Goal: Task Accomplishment & Management: Manage account settings

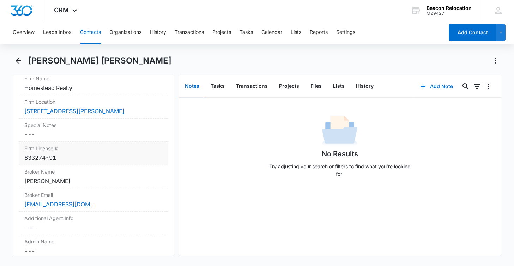
scroll to position [720, 0]
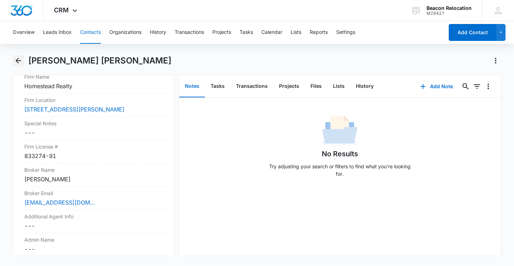
click at [19, 60] on icon "Back" at bounding box center [19, 61] width 6 height 6
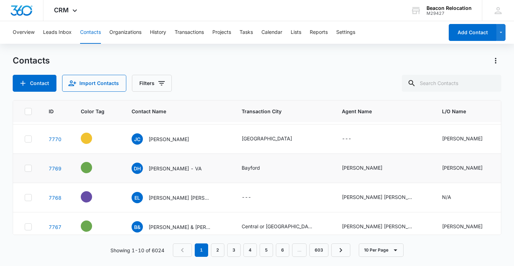
scroll to position [28, 0]
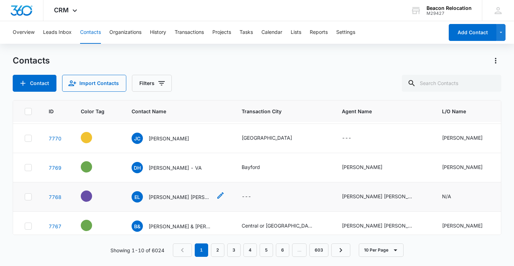
click at [160, 196] on p "[PERSON_NAME] [PERSON_NAME]" at bounding box center [181, 196] width 64 height 7
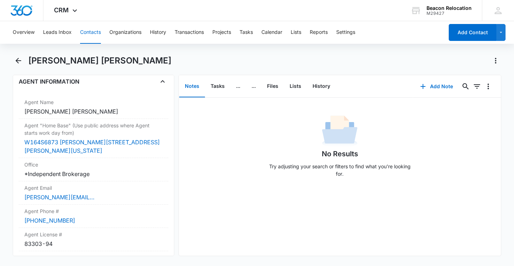
scroll to position [543, 0]
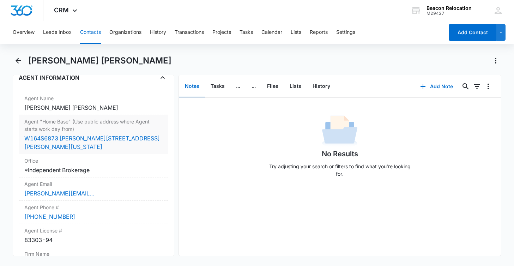
click at [130, 135] on dd "Cancel Save Changes W164S6873 [PERSON_NAME][STREET_ADDRESS][PERSON_NAME][US_STA…" at bounding box center [93, 142] width 138 height 17
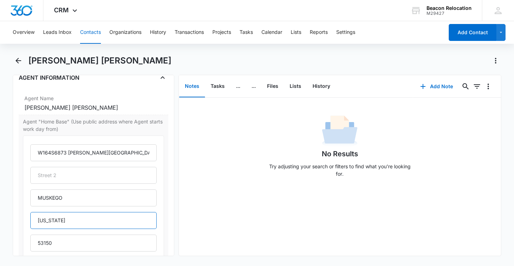
click at [49, 212] on input "[US_STATE]" at bounding box center [93, 220] width 126 height 17
click at [19, 60] on icon "Back" at bounding box center [18, 60] width 8 height 8
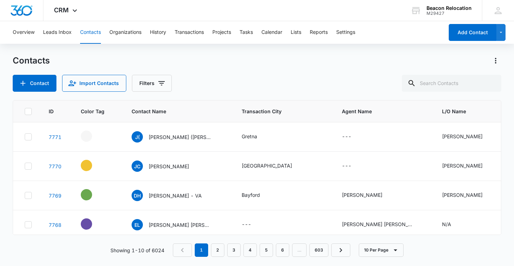
scroll to position [28, 0]
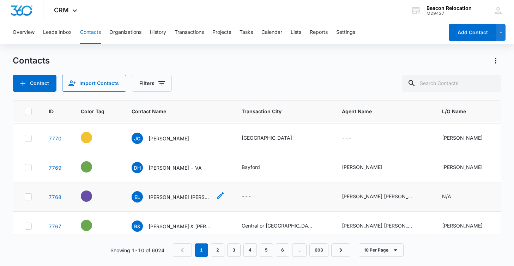
click at [216, 195] on icon "Contact Name - Eric Lois - Select to Edit Field" at bounding box center [220, 195] width 8 height 8
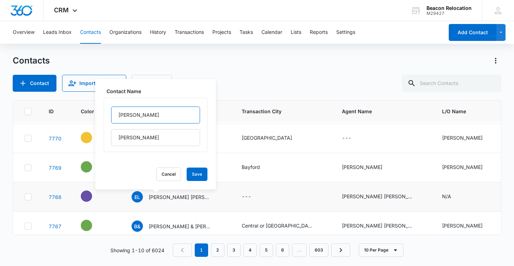
click at [149, 115] on input "[PERSON_NAME]" at bounding box center [155, 115] width 89 height 17
type input "[PERSON_NAME] [PERSON_NAME] -"
drag, startPoint x: 140, startPoint y: 137, endPoint x: 100, endPoint y: 135, distance: 39.5
click at [100, 136] on div "Contact Name [PERSON_NAME] [PERSON_NAME] Cancel Save" at bounding box center [155, 134] width 121 height 110
paste input "[US_STATE]"
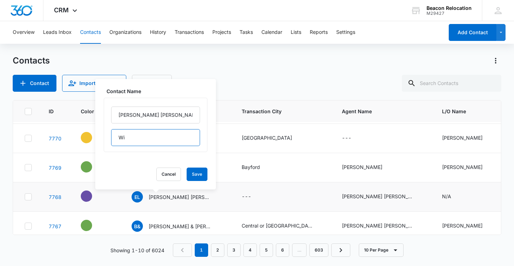
type input "W"
type input "Muskego, [GEOGRAPHIC_DATA]"
click at [201, 174] on button "Save" at bounding box center [197, 174] width 21 height 13
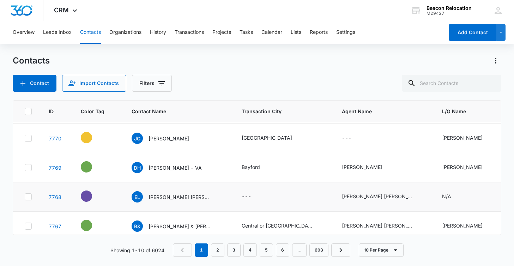
click at [258, 196] on icon "Transaction City - - Select to Edit Field" at bounding box center [259, 197] width 8 height 8
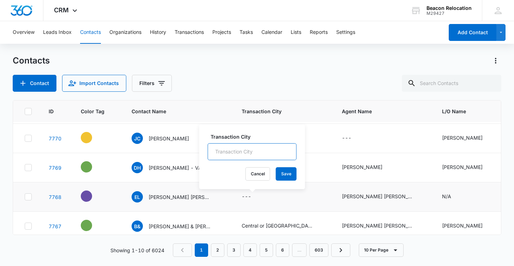
click at [243, 149] on input "Transaction City" at bounding box center [252, 151] width 89 height 17
type input "Muskego"
click at [289, 171] on button "Save" at bounding box center [286, 173] width 21 height 13
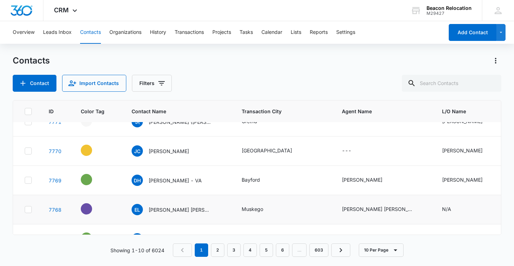
scroll to position [0, 0]
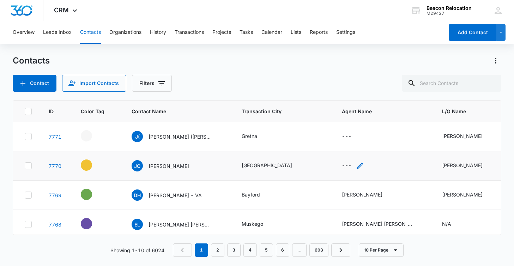
click at [358, 165] on icon "Agent Name - - Select to Edit Field" at bounding box center [360, 166] width 8 height 8
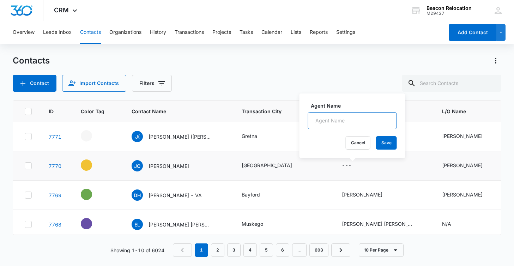
click at [331, 121] on input "Agent Name" at bounding box center [352, 120] width 89 height 17
paste input "[PERSON_NAME]"
type input "[PERSON_NAME]"
click at [383, 141] on button "Save" at bounding box center [386, 142] width 21 height 13
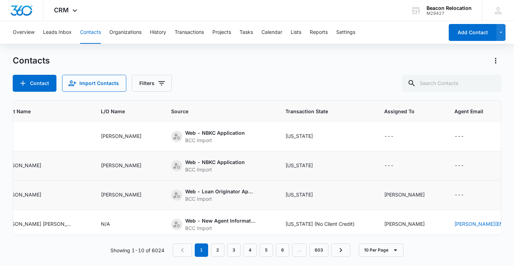
scroll to position [0, 413]
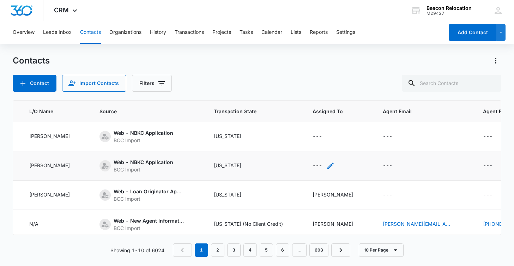
click at [326, 164] on icon "Assigned To - - Select to Edit Field" at bounding box center [330, 166] width 8 height 8
click at [296, 118] on div "Assigned To" at bounding box center [280, 121] width 44 height 16
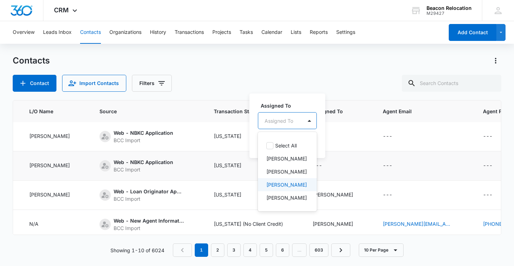
click at [279, 180] on div "[PERSON_NAME]" at bounding box center [287, 184] width 59 height 13
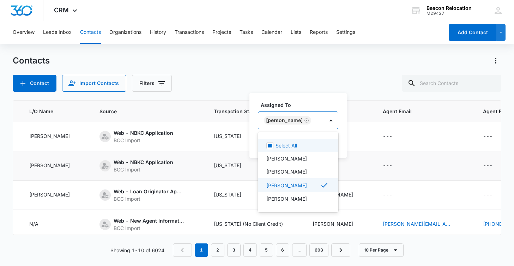
click at [311, 120] on div "[PERSON_NAME]" at bounding box center [291, 120] width 66 height 17
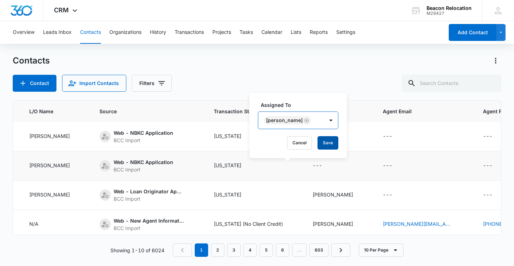
click at [318, 138] on button "Save" at bounding box center [328, 142] width 21 height 13
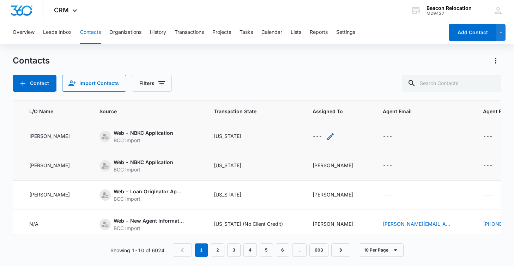
click at [313, 134] on div "---" at bounding box center [324, 136] width 22 height 8
click at [290, 92] on div "Assigned To" at bounding box center [279, 91] width 29 height 7
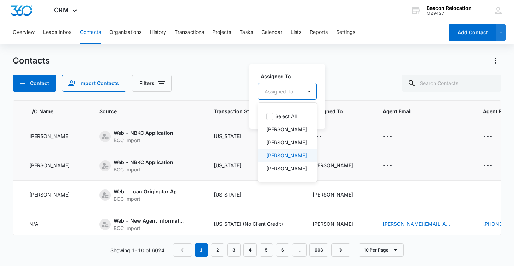
click at [282, 154] on p "[PERSON_NAME]" at bounding box center [286, 155] width 41 height 7
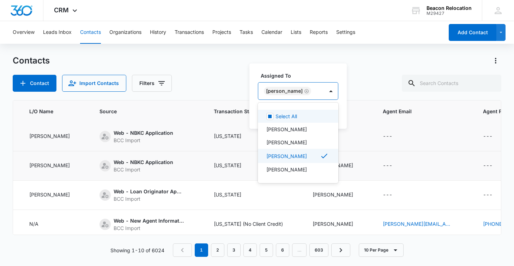
click at [315, 91] on div "[PERSON_NAME]" at bounding box center [291, 91] width 66 height 17
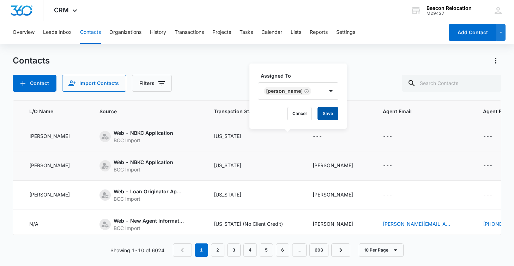
click at [318, 112] on button "Save" at bounding box center [328, 113] width 21 height 13
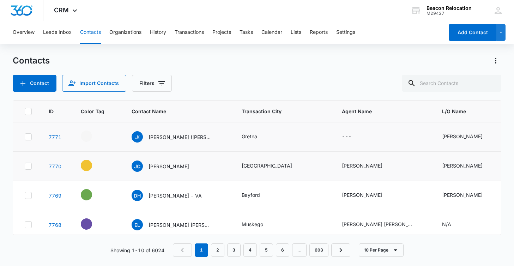
scroll to position [0, 0]
click at [101, 134] on icon "- - Select to Edit Field" at bounding box center [100, 135] width 6 height 6
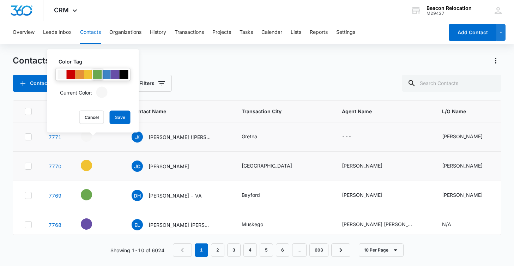
click at [100, 76] on div at bounding box center [97, 74] width 9 height 9
click at [115, 117] on button "Save" at bounding box center [120, 117] width 21 height 13
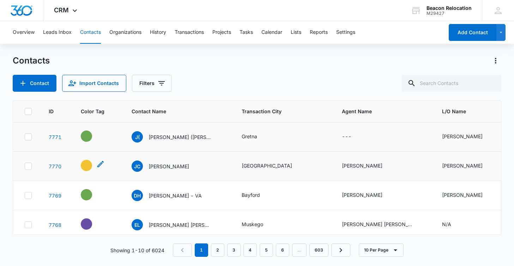
click at [98, 164] on icon "- - Select to Edit Field" at bounding box center [100, 164] width 8 height 8
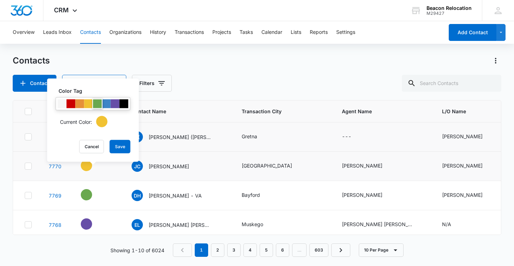
click at [98, 103] on div at bounding box center [97, 103] width 9 height 9
click at [117, 147] on button "Save" at bounding box center [120, 146] width 21 height 13
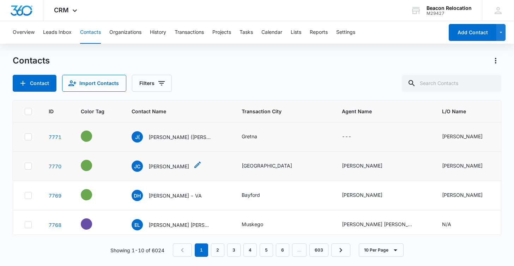
click at [193, 164] on icon "Contact Name - John Citrola - Select to Edit Field" at bounding box center [197, 165] width 8 height 8
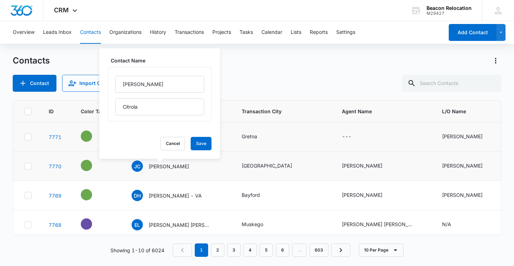
click at [169, 118] on div "[PERSON_NAME]" at bounding box center [160, 94] width 104 height 54
click at [169, 111] on input "Citrola" at bounding box center [159, 106] width 89 height 17
type input "Citrola - CO"
click at [200, 140] on button "Save" at bounding box center [201, 143] width 21 height 13
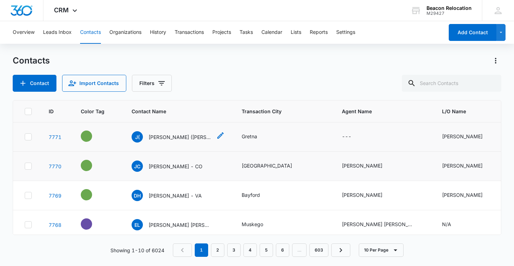
click at [217, 135] on icon "Contact Name - John (Jack) Hiller - Select to Edit Field" at bounding box center [220, 135] width 6 height 6
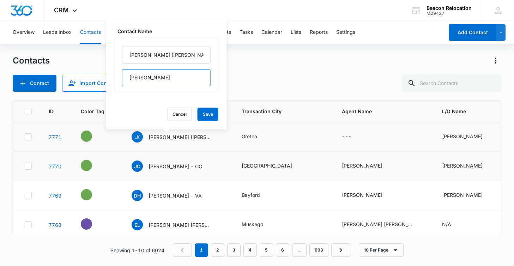
click at [169, 78] on input "[PERSON_NAME]" at bounding box center [166, 77] width 89 height 17
type input "[PERSON_NAME] - NE"
click at [208, 113] on button "Save" at bounding box center [208, 114] width 21 height 13
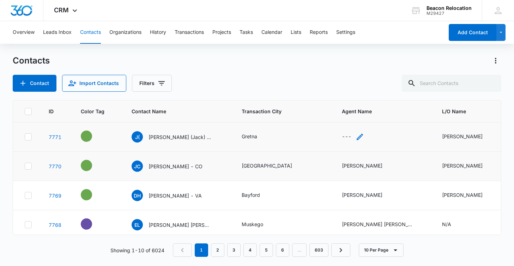
click at [359, 135] on icon "Agent Name - - Select to Edit Field" at bounding box center [360, 137] width 8 height 8
click at [368, 91] on input "Agent Name" at bounding box center [352, 91] width 89 height 17
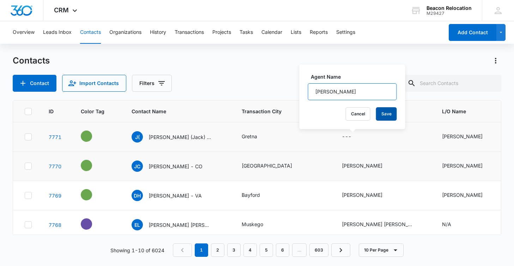
type input "[PERSON_NAME]"
click at [386, 112] on button "Save" at bounding box center [386, 113] width 21 height 13
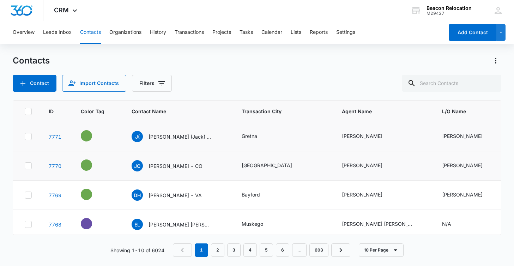
scroll to position [0, 0]
